Goal: Information Seeking & Learning: Learn about a topic

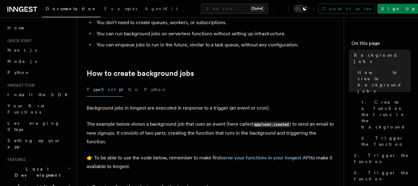
scroll to position [72, 0]
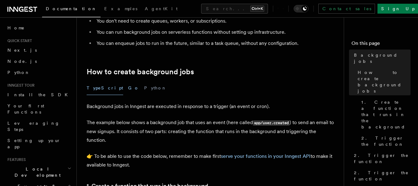
click at [128, 85] on button "Go" at bounding box center [133, 88] width 11 height 14
click at [144, 88] on button "Python" at bounding box center [155, 88] width 23 height 14
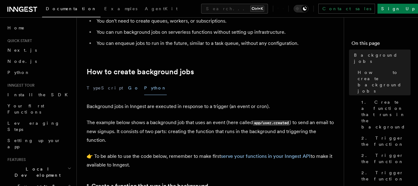
click at [128, 88] on button "Go" at bounding box center [133, 88] width 11 height 14
click at [99, 89] on button "TypeScript" at bounding box center [105, 88] width 36 height 14
click at [144, 87] on button "Python" at bounding box center [155, 88] width 23 height 14
click at [128, 87] on button "Go" at bounding box center [133, 88] width 11 height 14
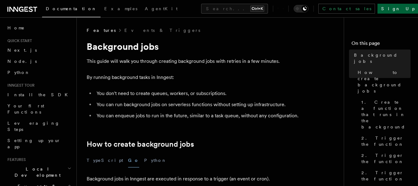
click at [401, 11] on link "Sign Up" at bounding box center [397, 9] width 41 height 10
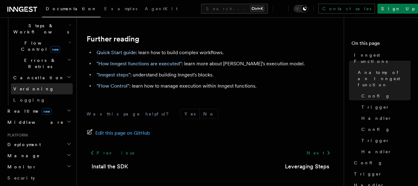
scroll to position [211, 0]
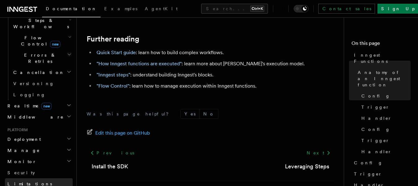
click at [30, 178] on link "Limitations" at bounding box center [39, 183] width 68 height 11
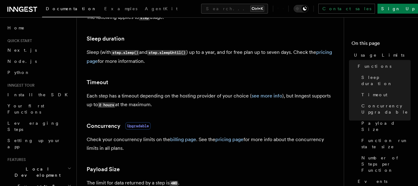
scroll to position [137, 0]
